Goal: Task Accomplishment & Management: Use online tool/utility

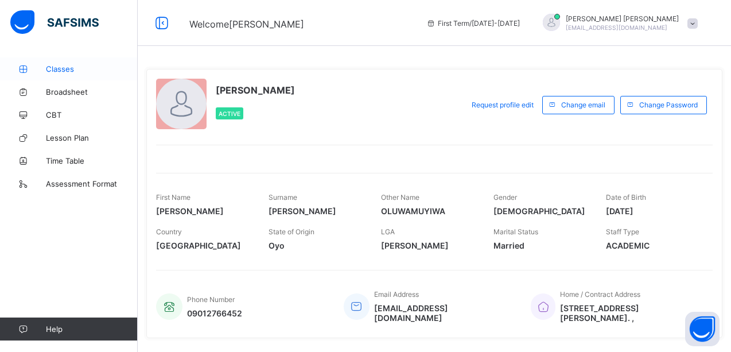
click at [63, 69] on span "Classes" at bounding box center [92, 68] width 92 height 9
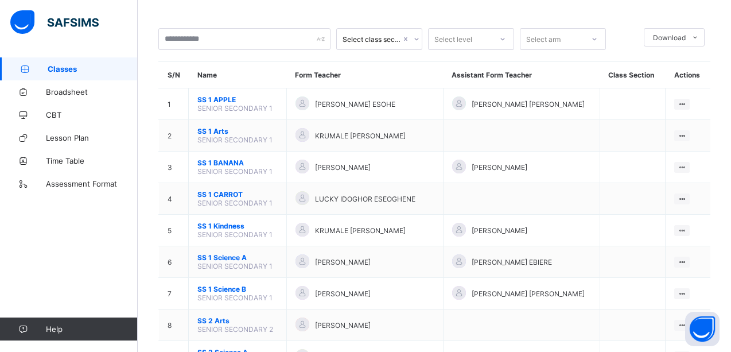
scroll to position [44, 0]
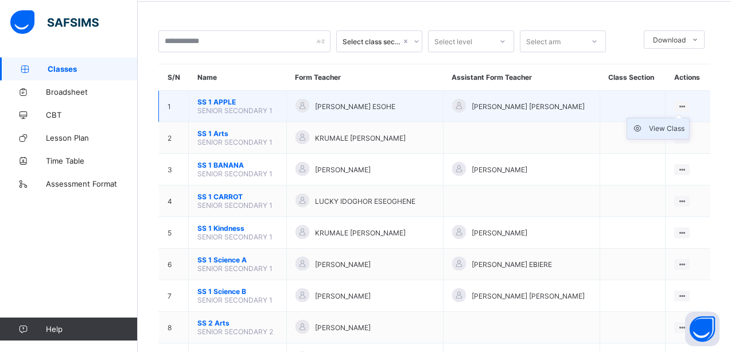
click at [679, 127] on div "View Class" at bounding box center [667, 128] width 36 height 11
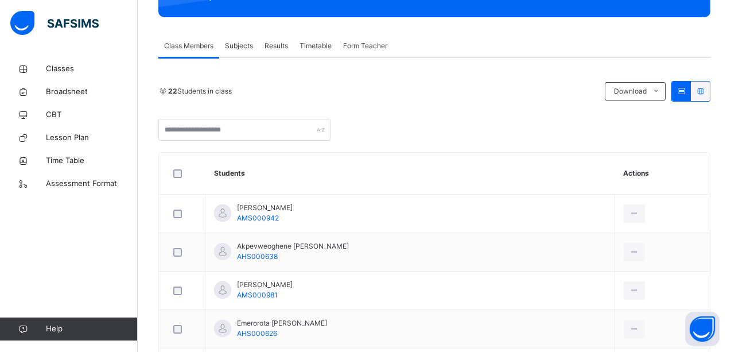
scroll to position [184, 0]
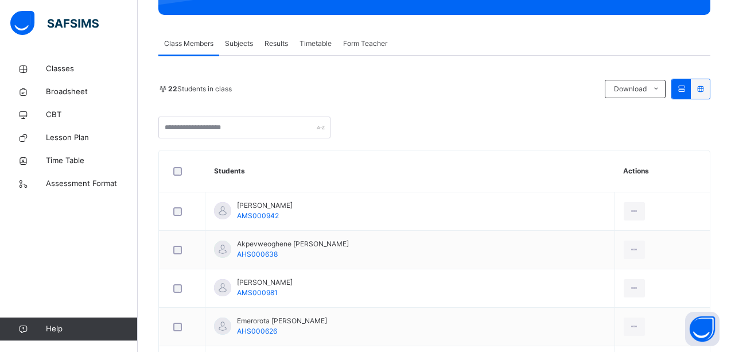
click at [243, 45] on span "Subjects" at bounding box center [239, 43] width 28 height 10
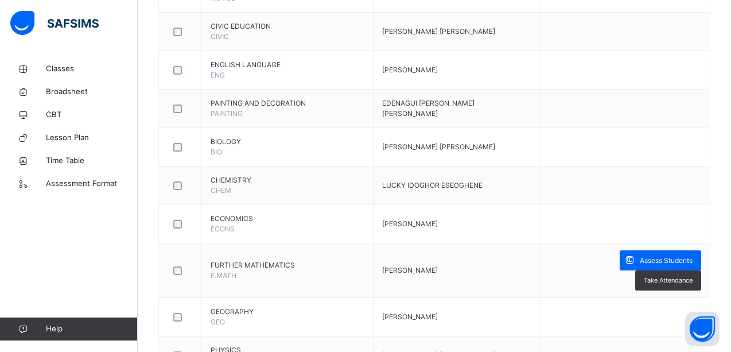
scroll to position [528, 0]
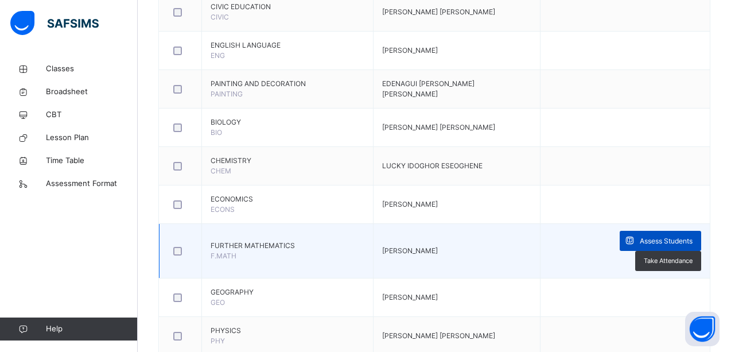
click at [640, 243] on span "Assess Students" at bounding box center [666, 241] width 53 height 10
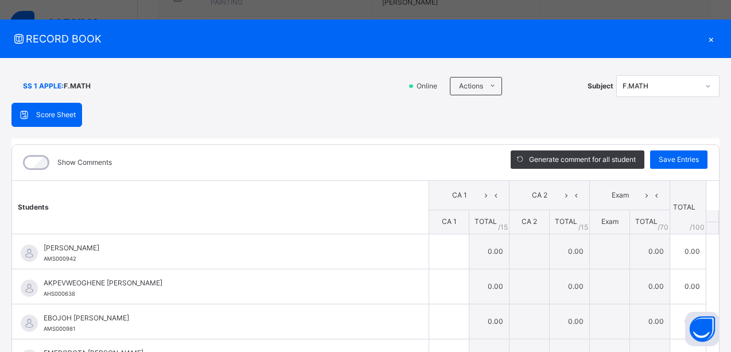
scroll to position [8, 0]
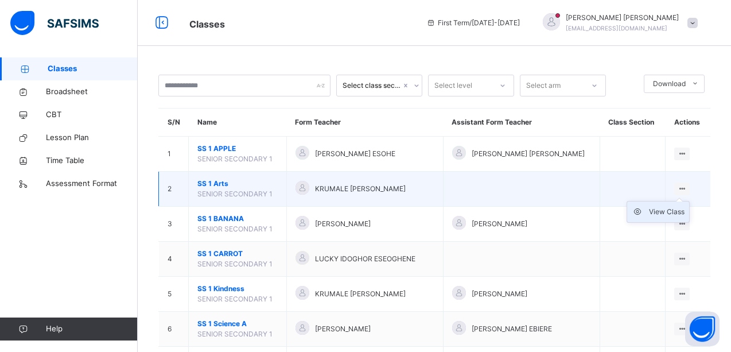
click at [681, 209] on div "View Class" at bounding box center [667, 211] width 36 height 11
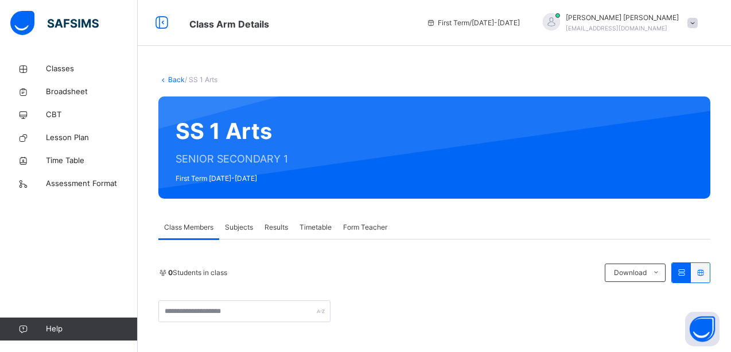
click at [241, 228] on span "Subjects" at bounding box center [239, 227] width 28 height 10
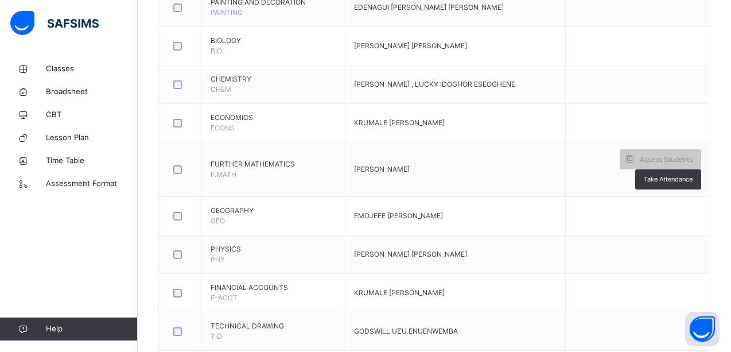
scroll to position [626, 0]
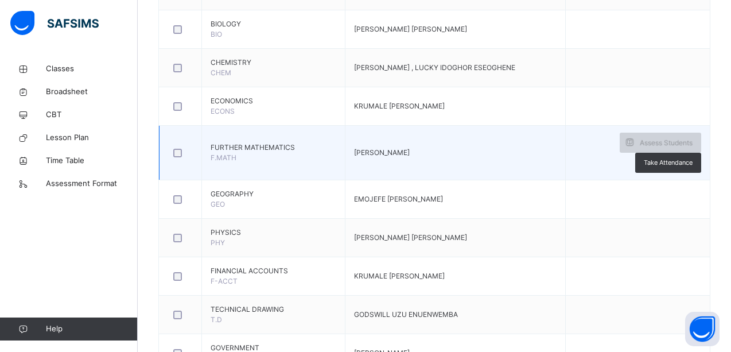
click at [650, 145] on span "Assess Students" at bounding box center [666, 143] width 53 height 10
click at [660, 144] on span "Assess Students" at bounding box center [666, 143] width 53 height 10
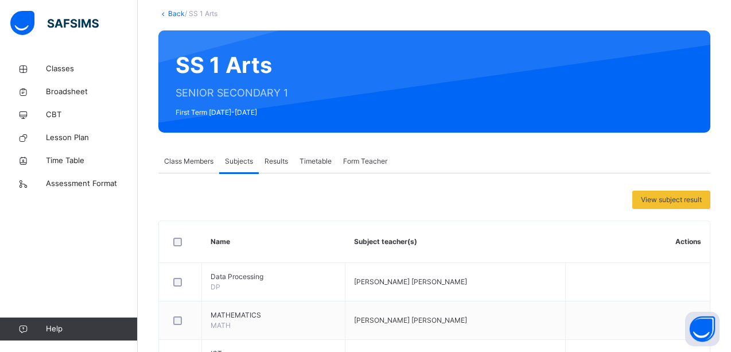
scroll to position [39, 0]
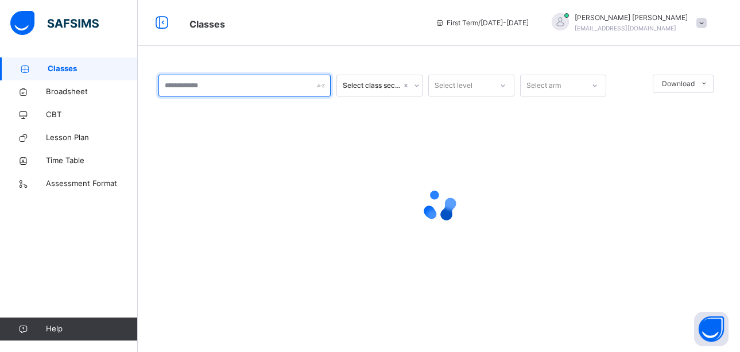
click at [211, 87] on input "text" at bounding box center [244, 86] width 172 height 22
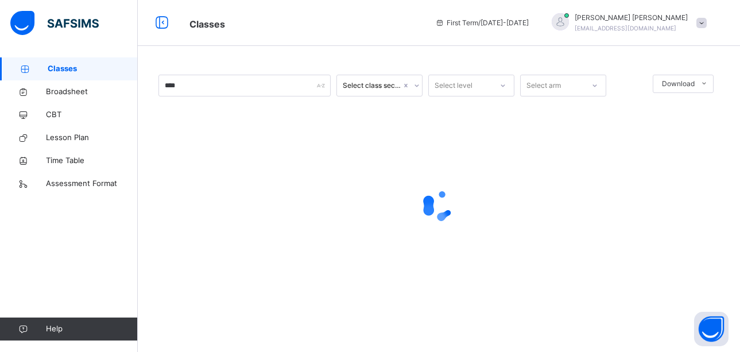
click at [416, 85] on icon at bounding box center [416, 85] width 7 height 11
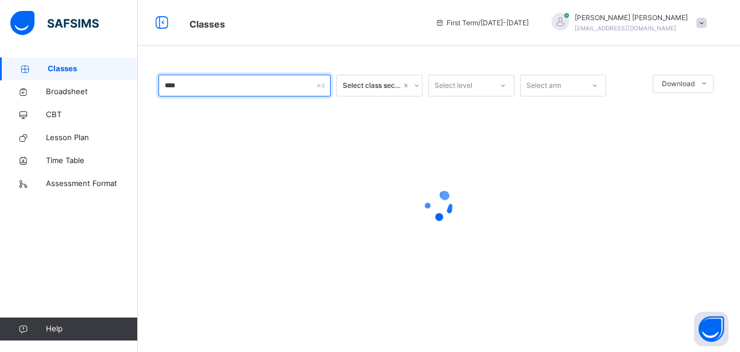
click at [257, 79] on input "****" at bounding box center [244, 86] width 172 height 22
type input "*"
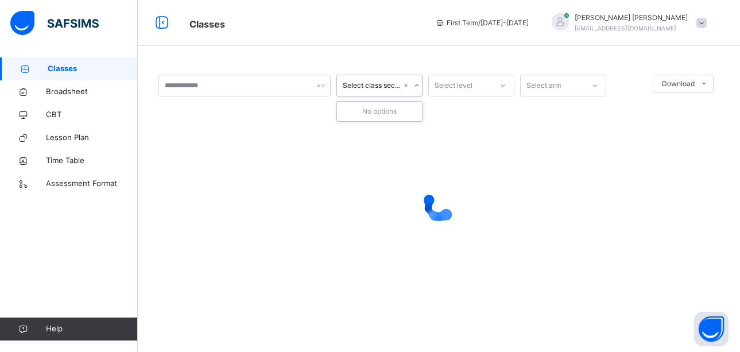
click at [378, 85] on div "Select class section" at bounding box center [372, 85] width 59 height 10
click at [416, 85] on icon at bounding box center [416, 85] width 4 height 2
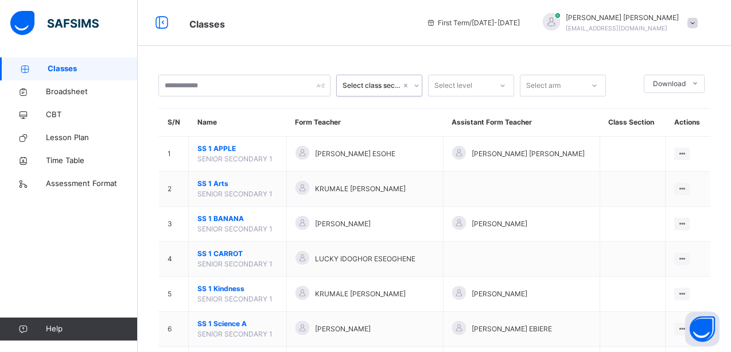
click at [414, 85] on icon at bounding box center [416, 85] width 7 height 11
click at [500, 84] on icon at bounding box center [502, 85] width 7 height 11
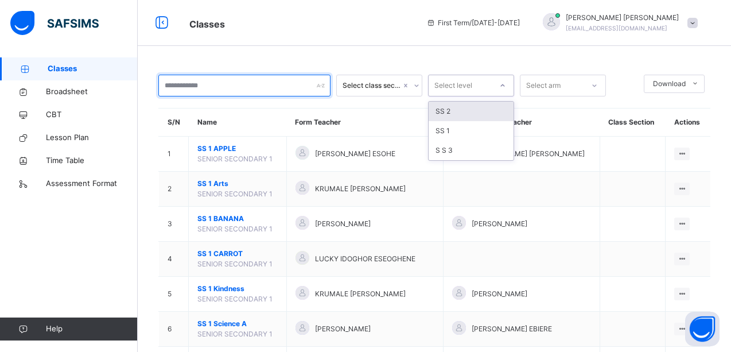
click at [244, 90] on input "text" at bounding box center [244, 86] width 172 height 22
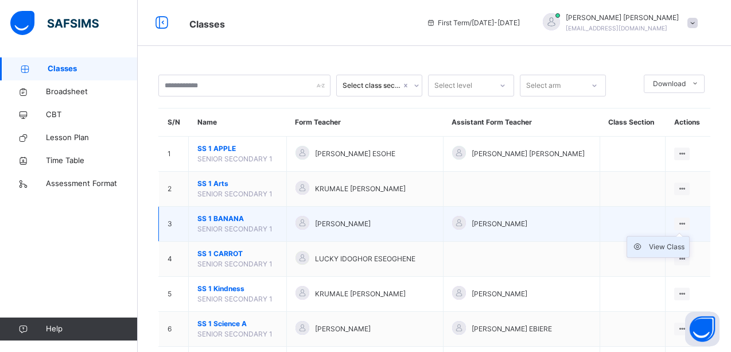
click at [676, 243] on div "View Class" at bounding box center [667, 246] width 36 height 11
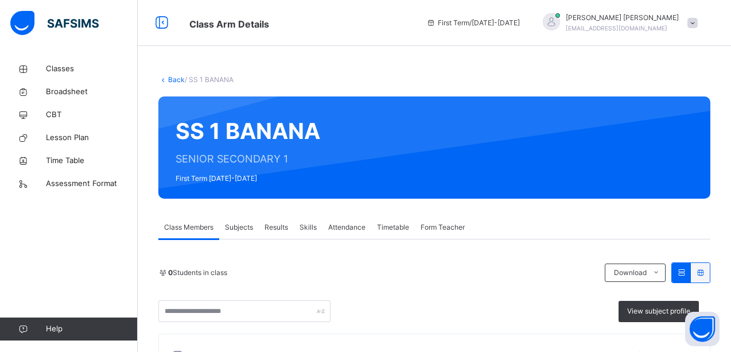
click at [234, 224] on span "Subjects" at bounding box center [239, 227] width 28 height 10
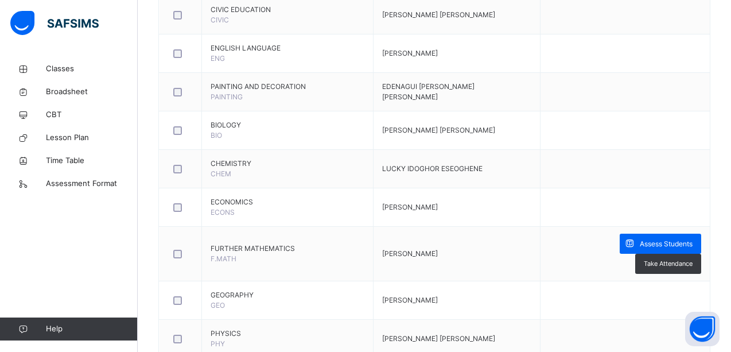
scroll to position [528, 0]
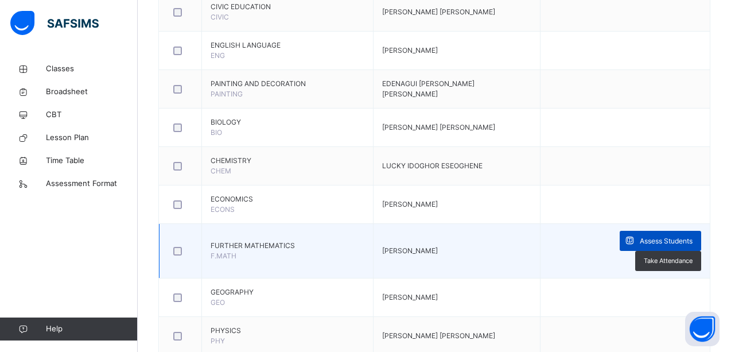
click at [640, 243] on span "Assess Students" at bounding box center [666, 241] width 53 height 10
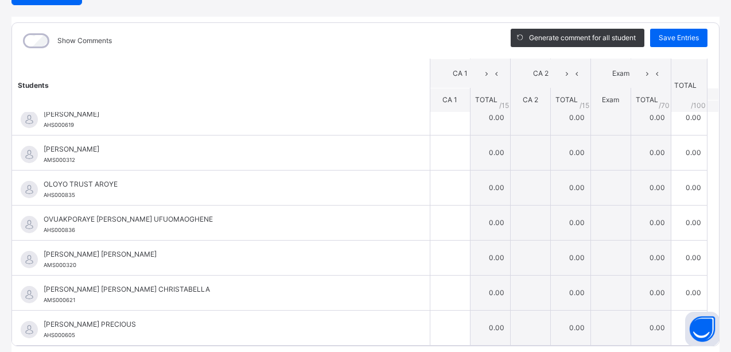
scroll to position [0, 0]
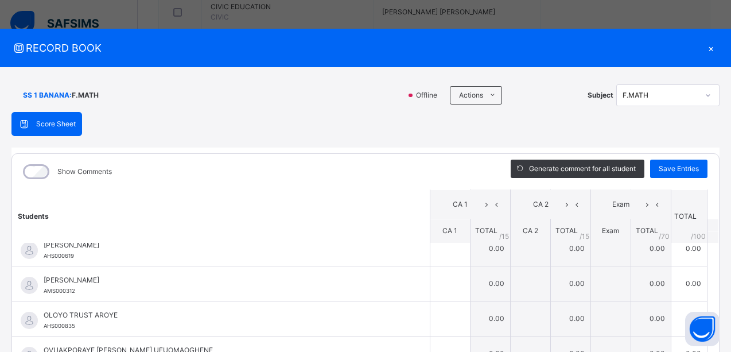
click at [704, 49] on div "×" at bounding box center [710, 47] width 17 height 15
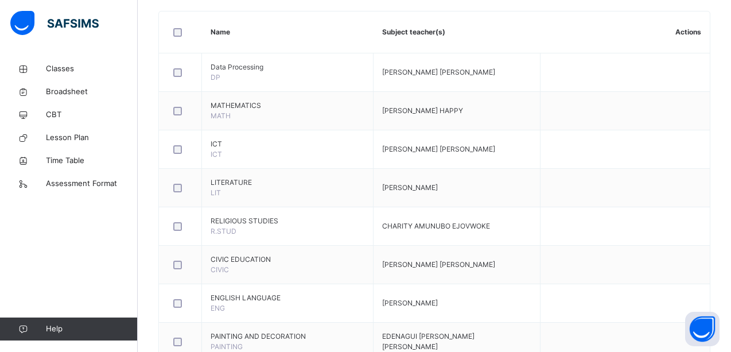
scroll to position [157, 0]
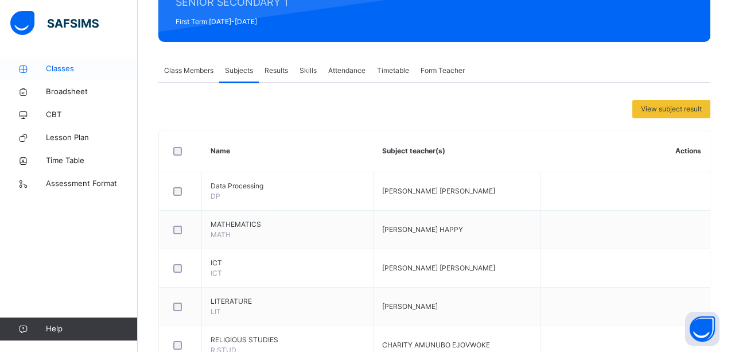
click at [58, 69] on span "Classes" at bounding box center [92, 68] width 92 height 11
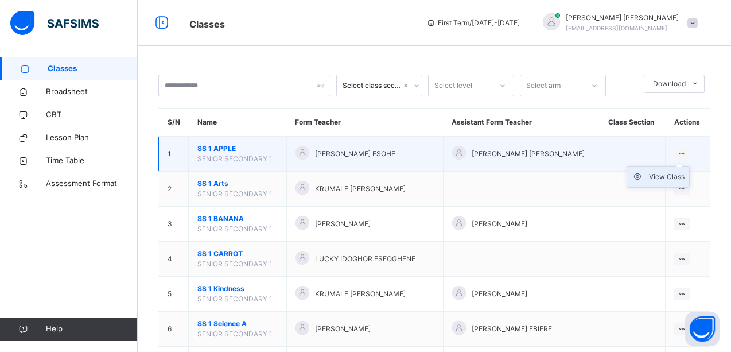
click at [679, 176] on div "View Class" at bounding box center [667, 176] width 36 height 11
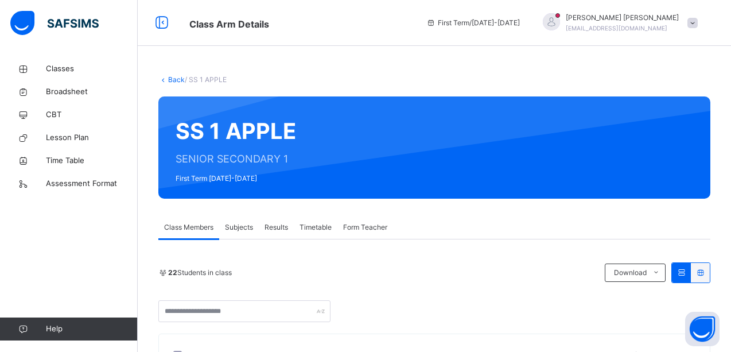
click at [242, 227] on span "Subjects" at bounding box center [239, 227] width 28 height 10
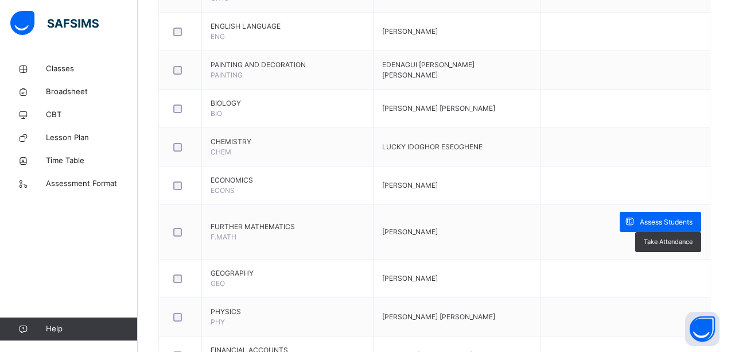
scroll to position [555, 0]
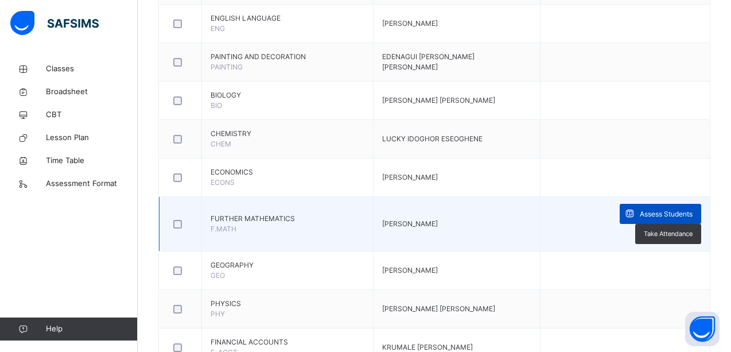
click at [640, 213] on span "Assess Students" at bounding box center [666, 214] width 53 height 10
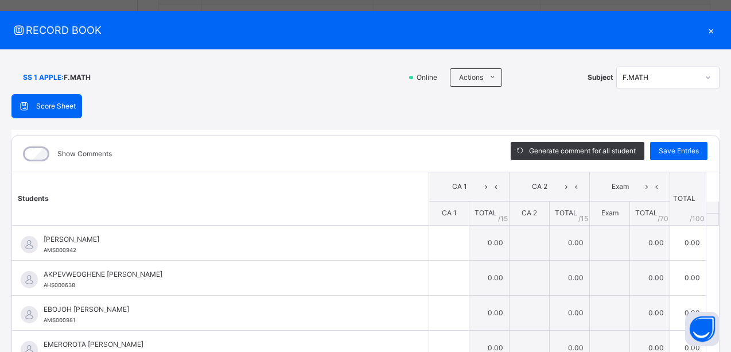
scroll to position [0, 0]
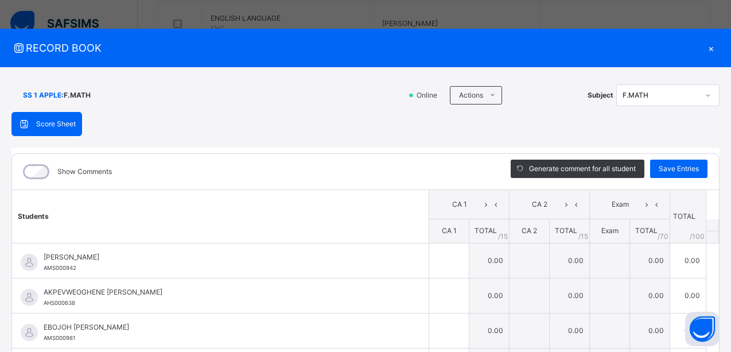
click at [705, 47] on div "×" at bounding box center [710, 47] width 17 height 15
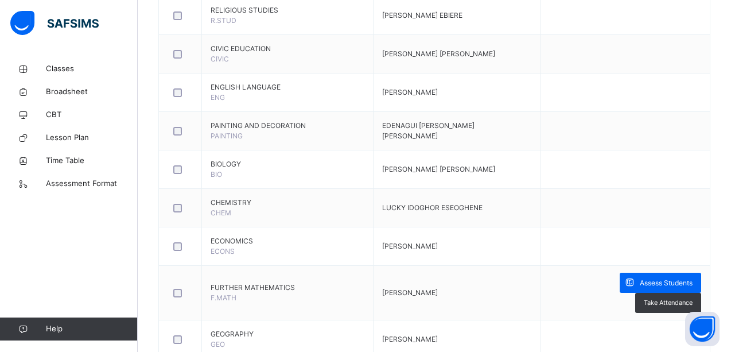
scroll to position [547, 0]
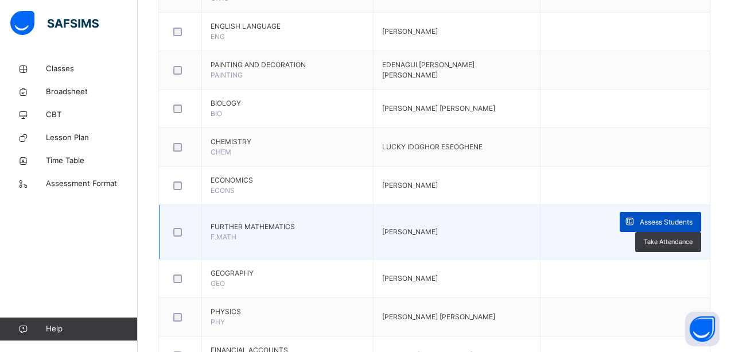
click at [620, 216] on div "Assess Students" at bounding box center [660, 222] width 81 height 20
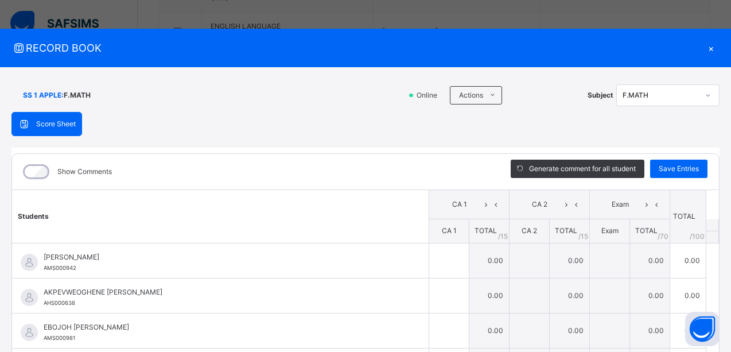
click at [706, 47] on div "×" at bounding box center [710, 47] width 17 height 15
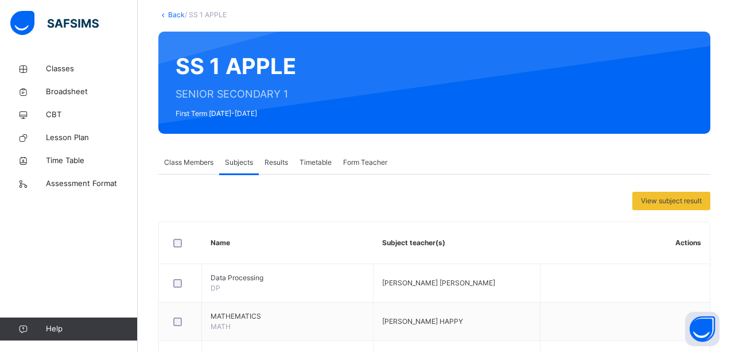
scroll to position [0, 0]
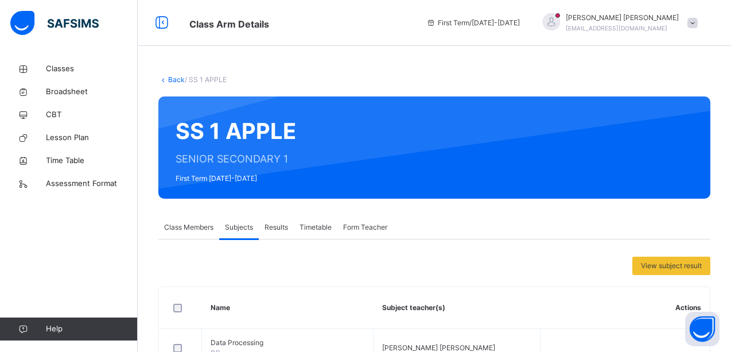
click at [195, 228] on span "Class Members" at bounding box center [188, 227] width 49 height 10
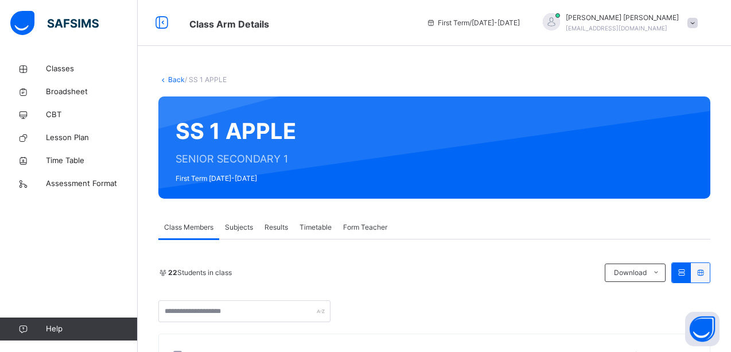
click at [252, 228] on span "Subjects" at bounding box center [239, 227] width 28 height 10
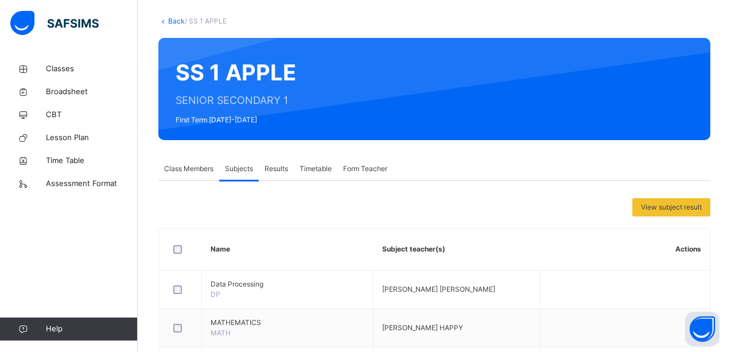
scroll to position [10, 0]
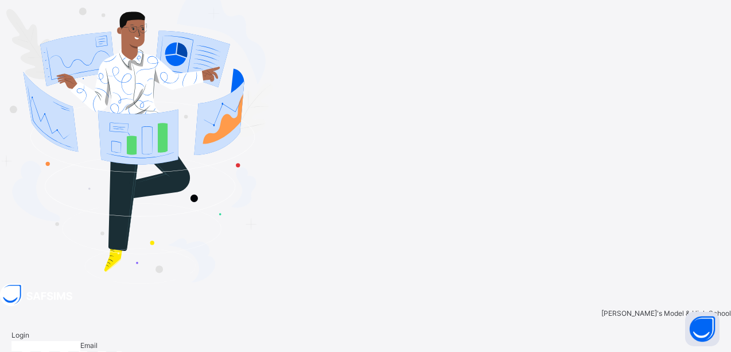
type input "**********"
